Goal: Find specific page/section: Find specific page/section

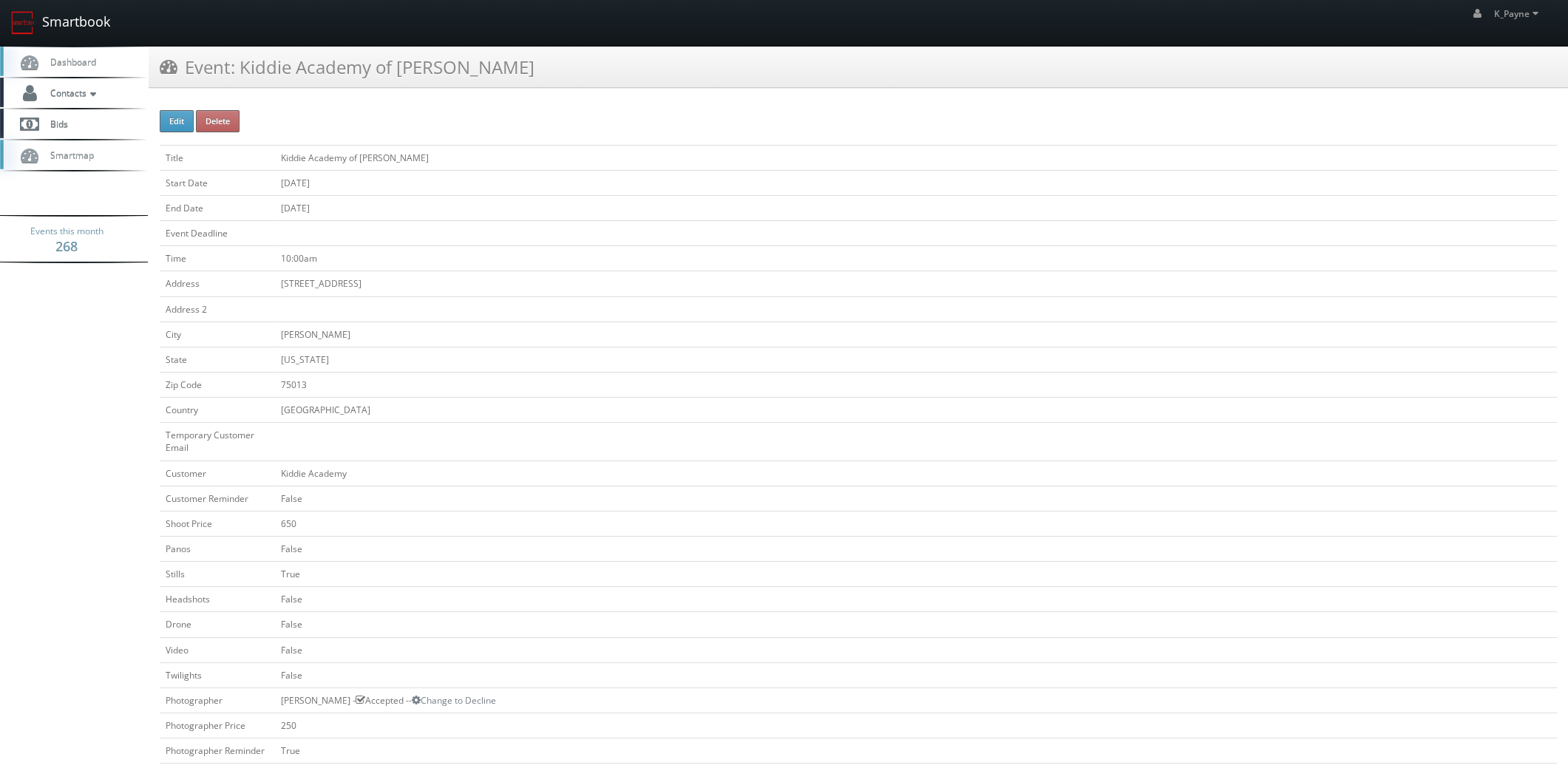
click at [64, 12] on link "Smartbook" at bounding box center [60, 23] width 121 height 46
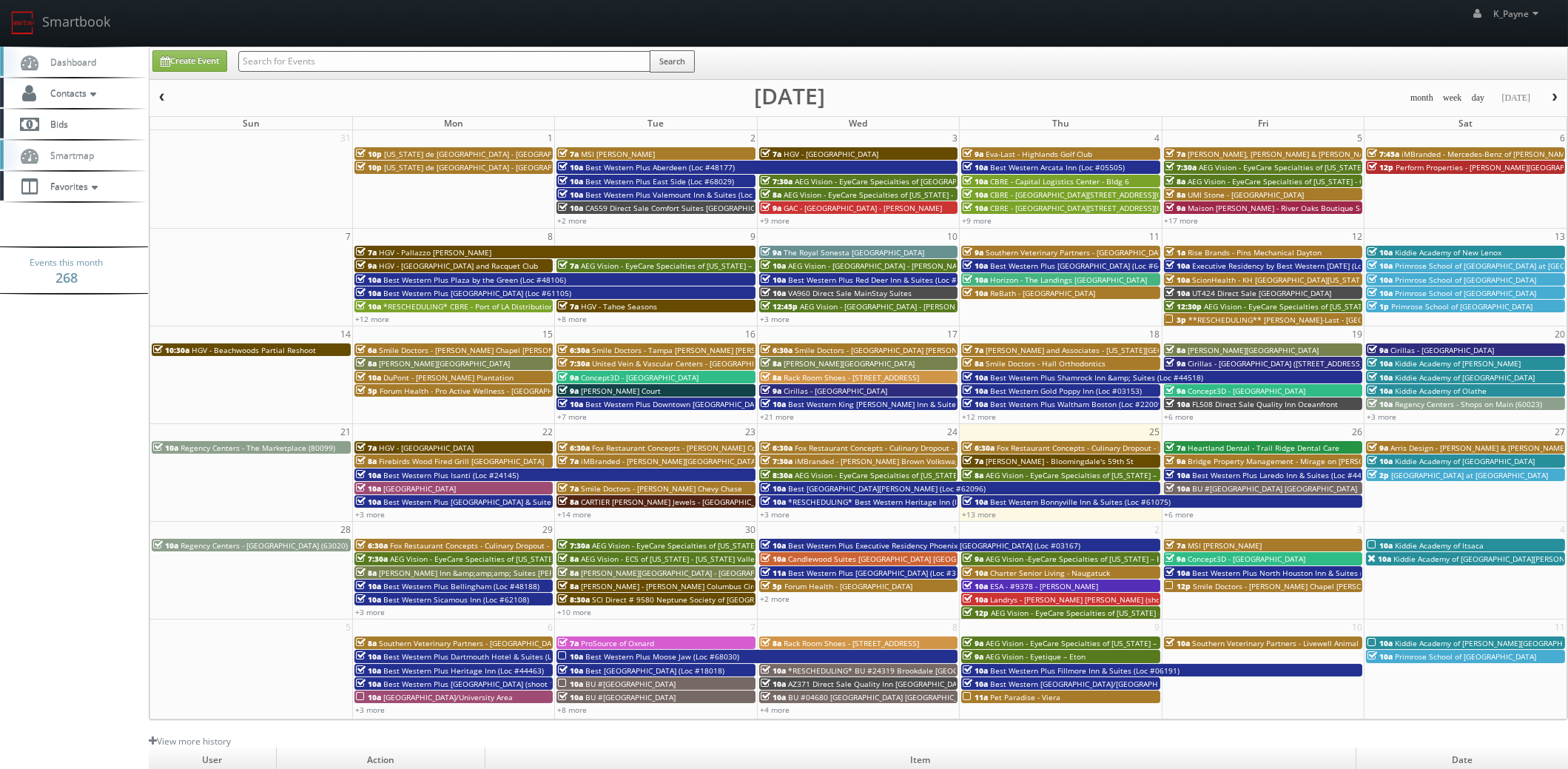
click at [310, 57] on input "text" at bounding box center [444, 61] width 412 height 21
type input "isanti"
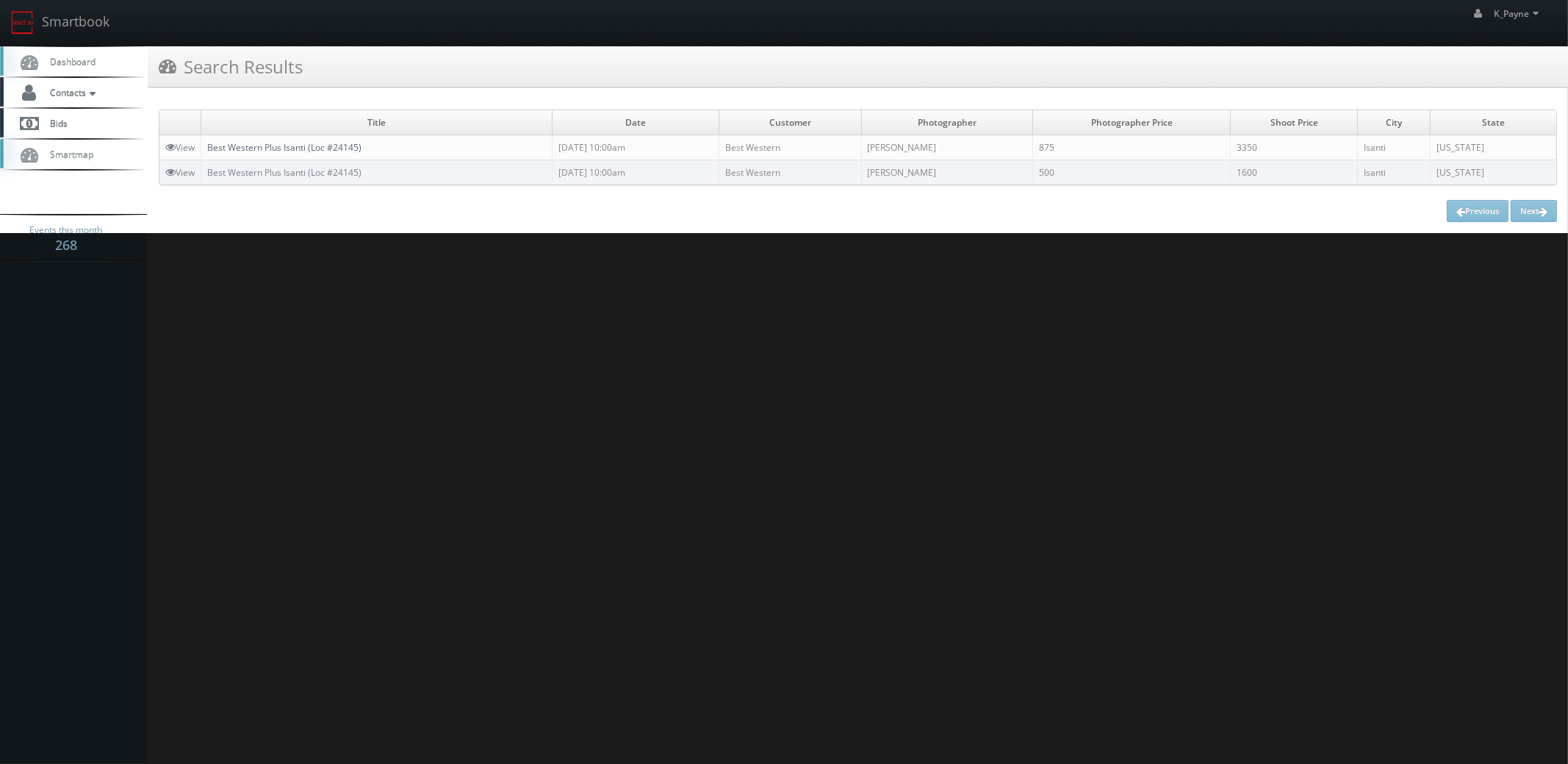
drag, startPoint x: 331, startPoint y: 148, endPoint x: 340, endPoint y: 159, distance: 14.2
click at [331, 148] on link "Best Western Plus Isanti (Loc #24145)" at bounding box center [284, 147] width 154 height 12
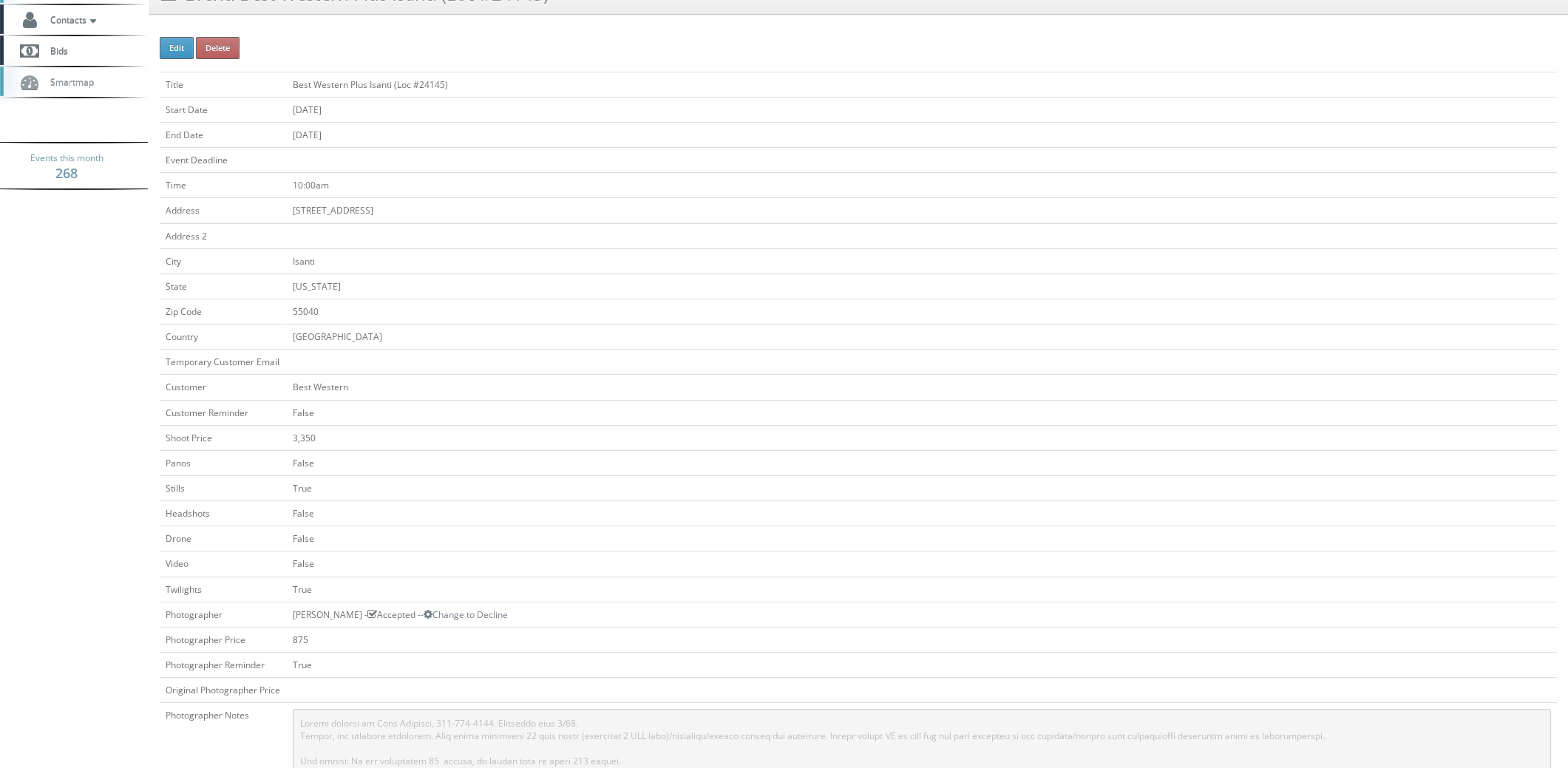
scroll to position [517, 0]
